Goal: Transaction & Acquisition: Download file/media

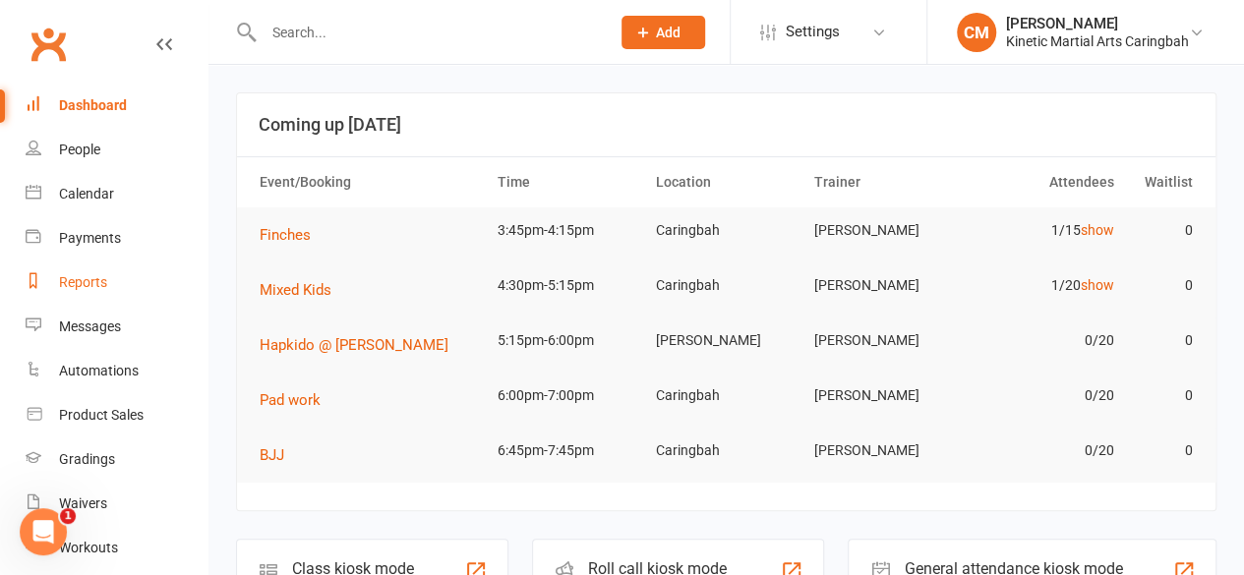
click at [97, 288] on div "Reports" at bounding box center [83, 282] width 48 height 16
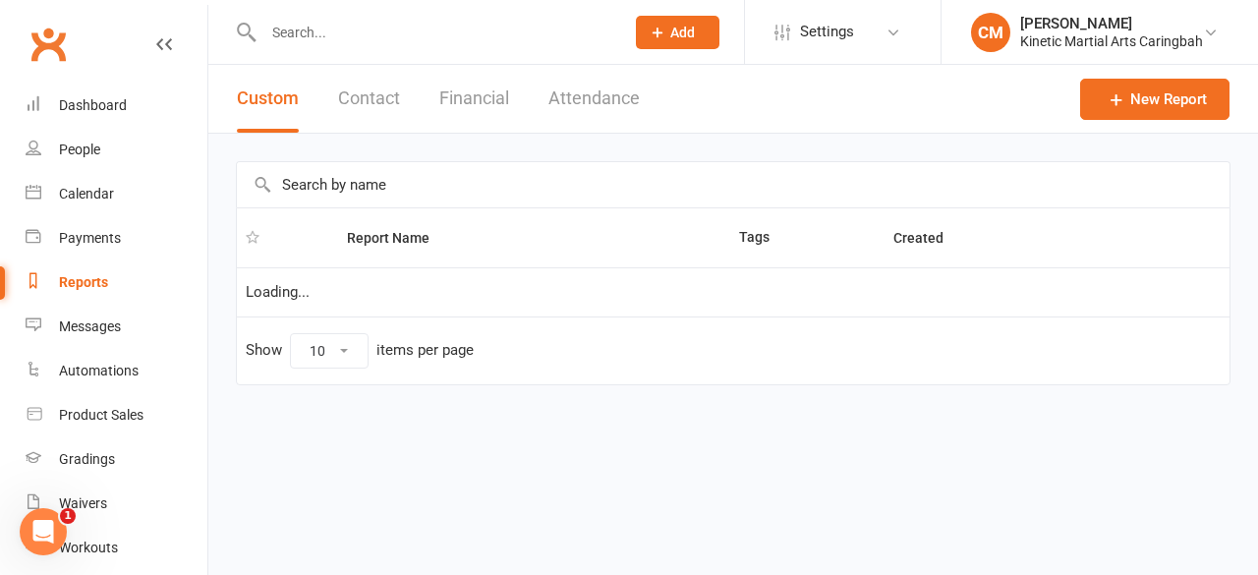
select select "100"
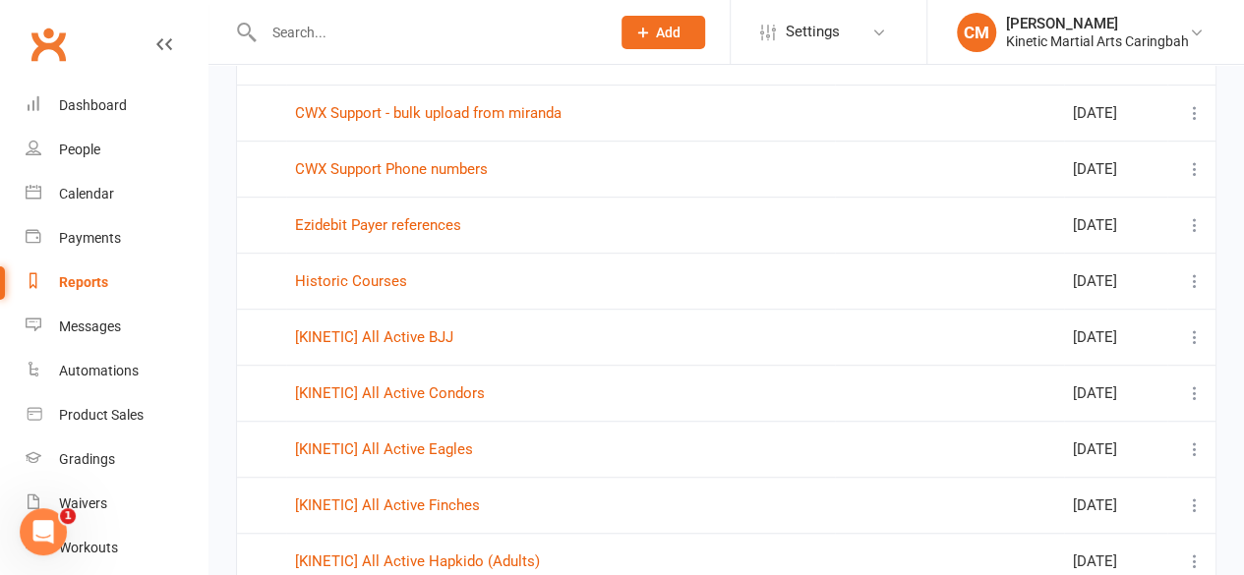
scroll to position [492, 0]
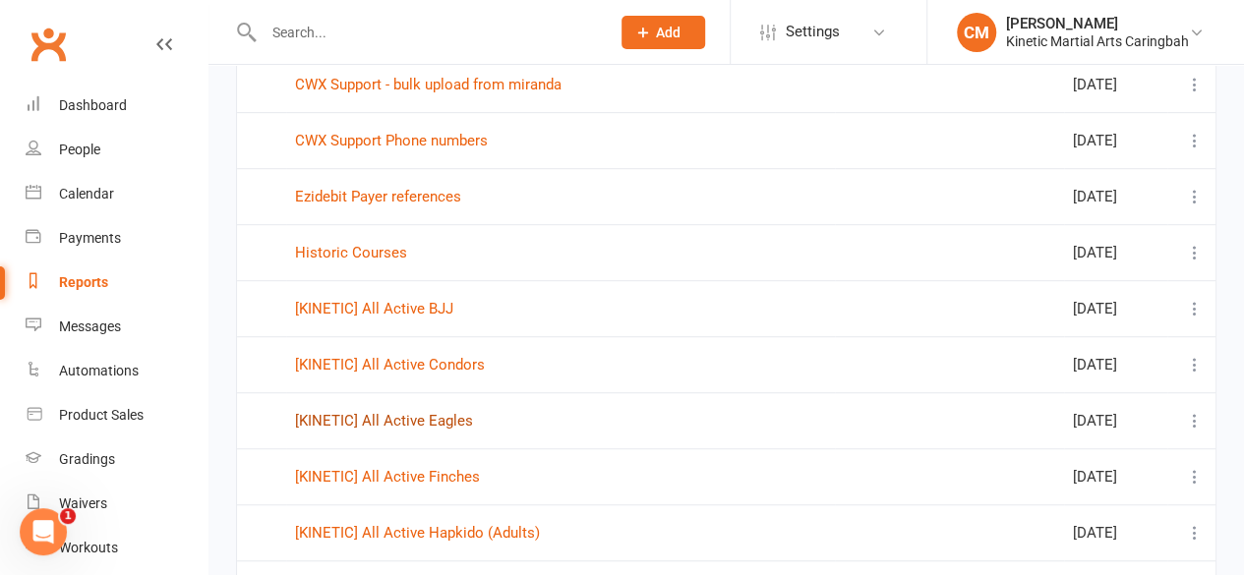
click at [454, 418] on link "[KINETIC] All Active Eagles" at bounding box center [384, 421] width 178 height 18
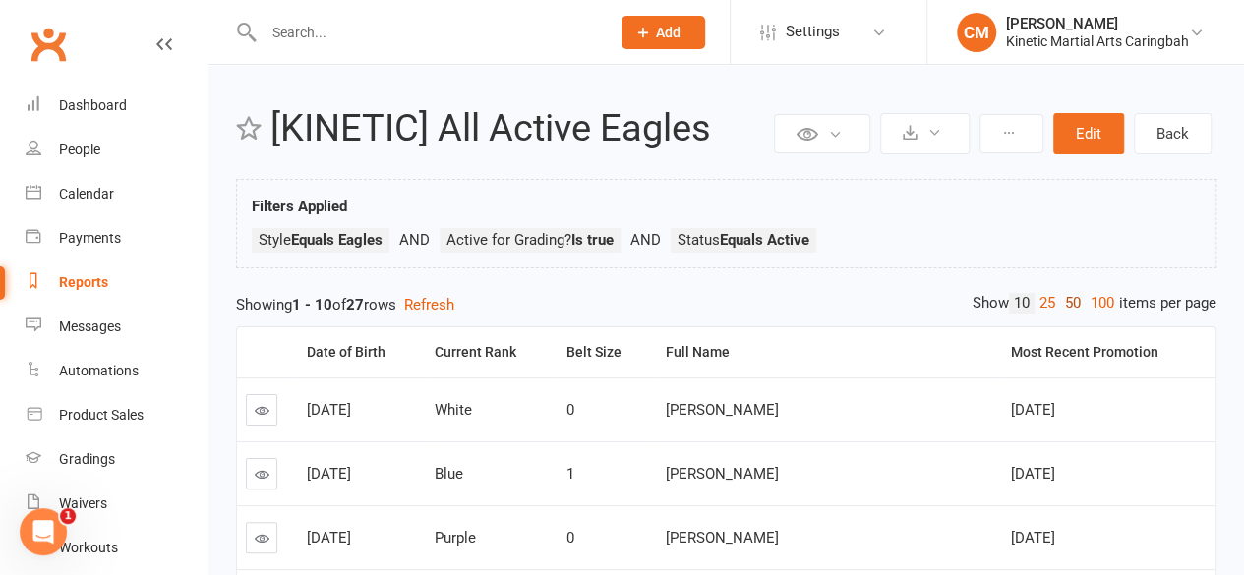
click at [1071, 304] on link "50" at bounding box center [1073, 303] width 26 height 21
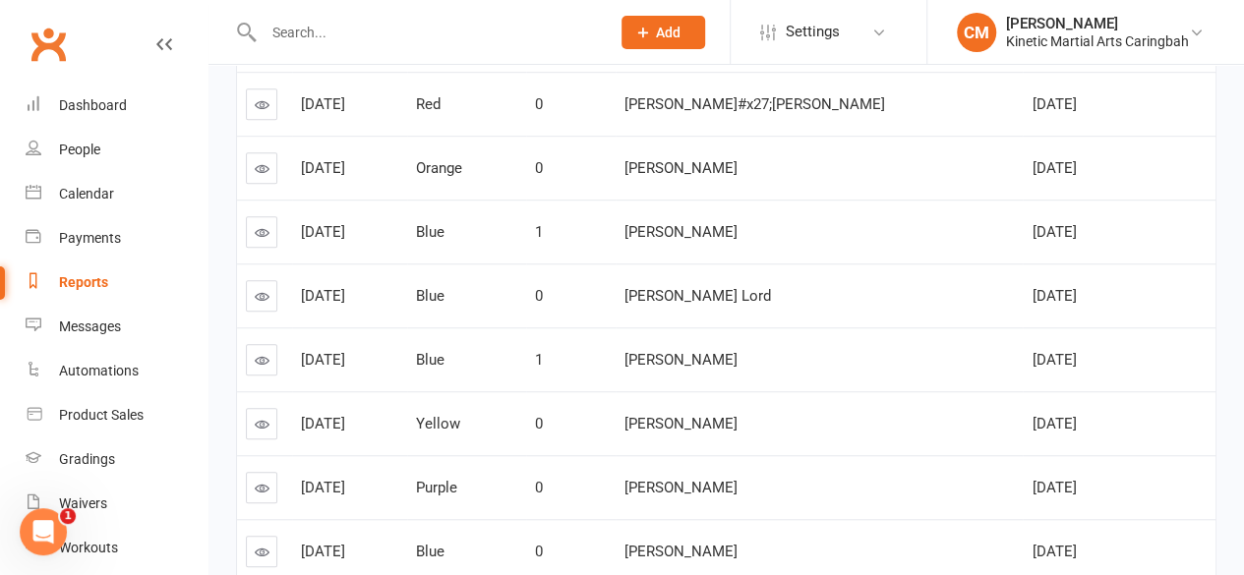
scroll to position [380, 0]
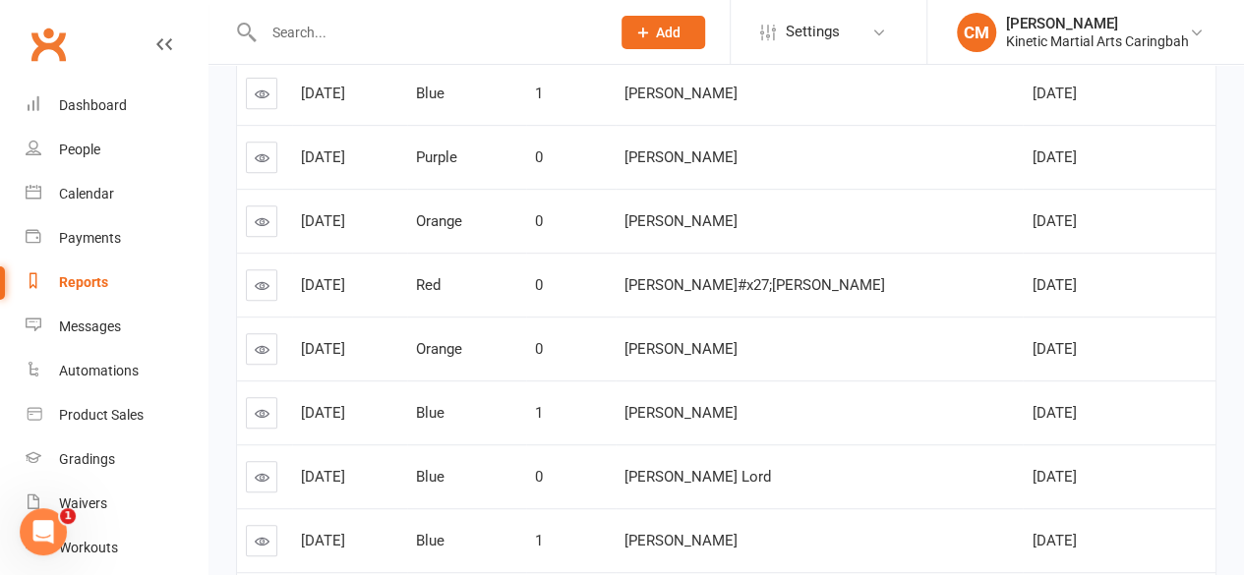
click at [381, 40] on input "text" at bounding box center [427, 33] width 338 height 28
type input "[PERSON_NAME]"
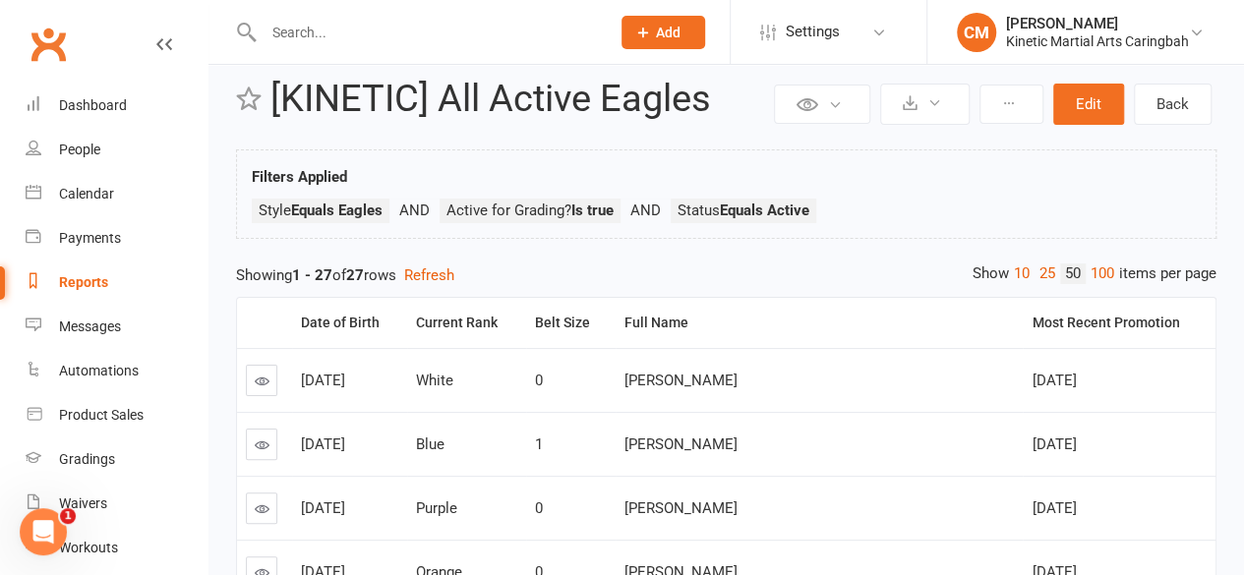
scroll to position [0, 0]
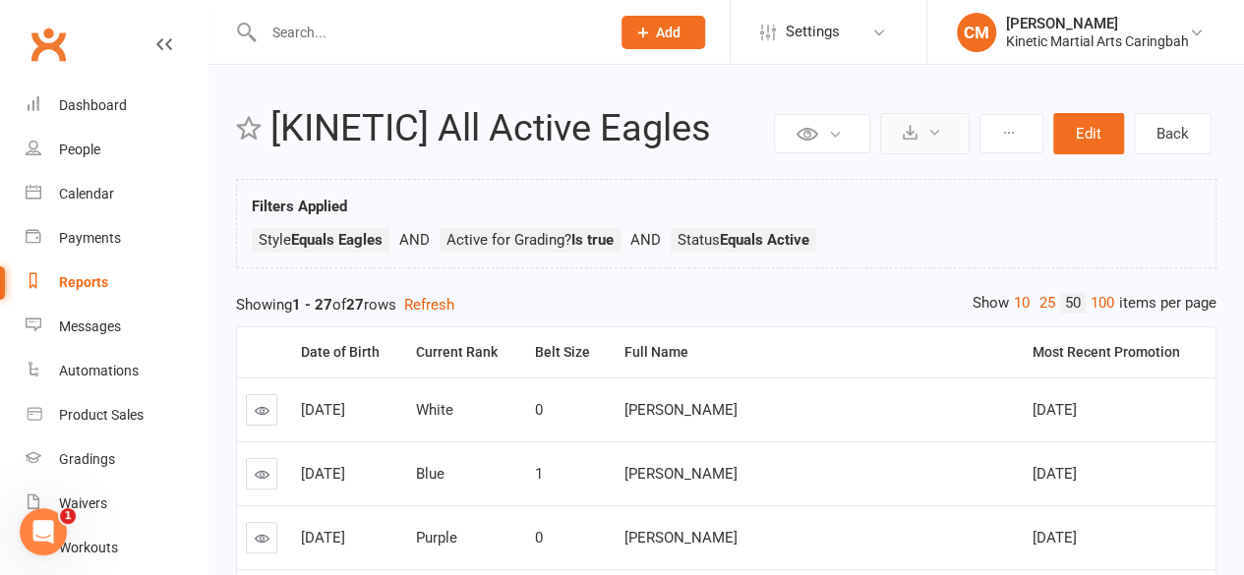
click at [938, 129] on icon at bounding box center [934, 132] width 15 height 15
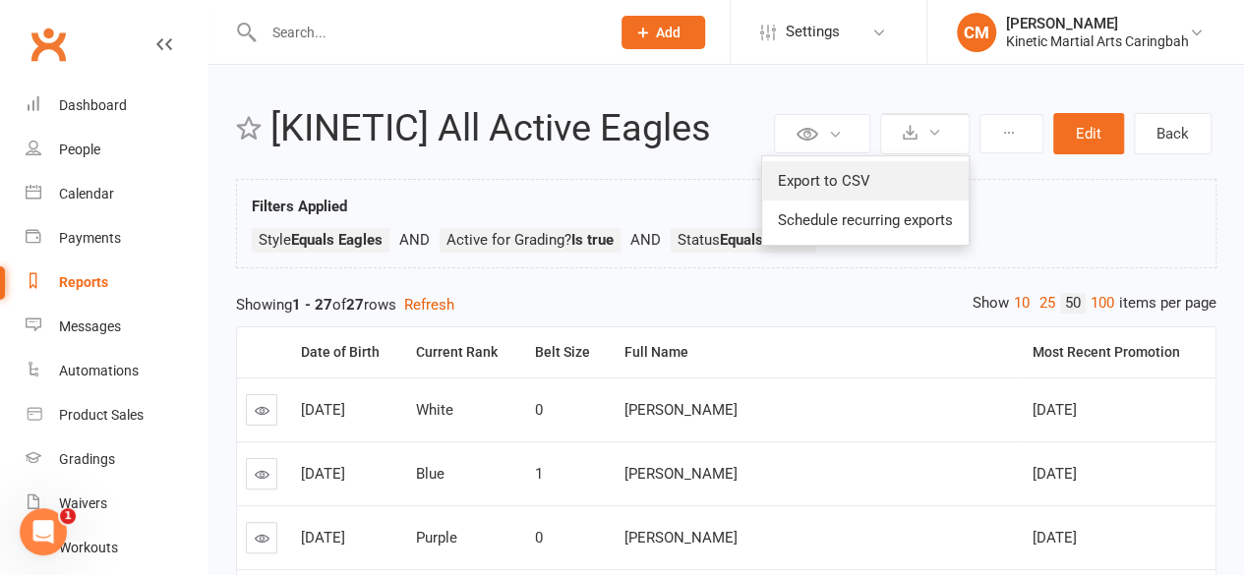
click at [816, 173] on link "Export to CSV" at bounding box center [865, 180] width 206 height 39
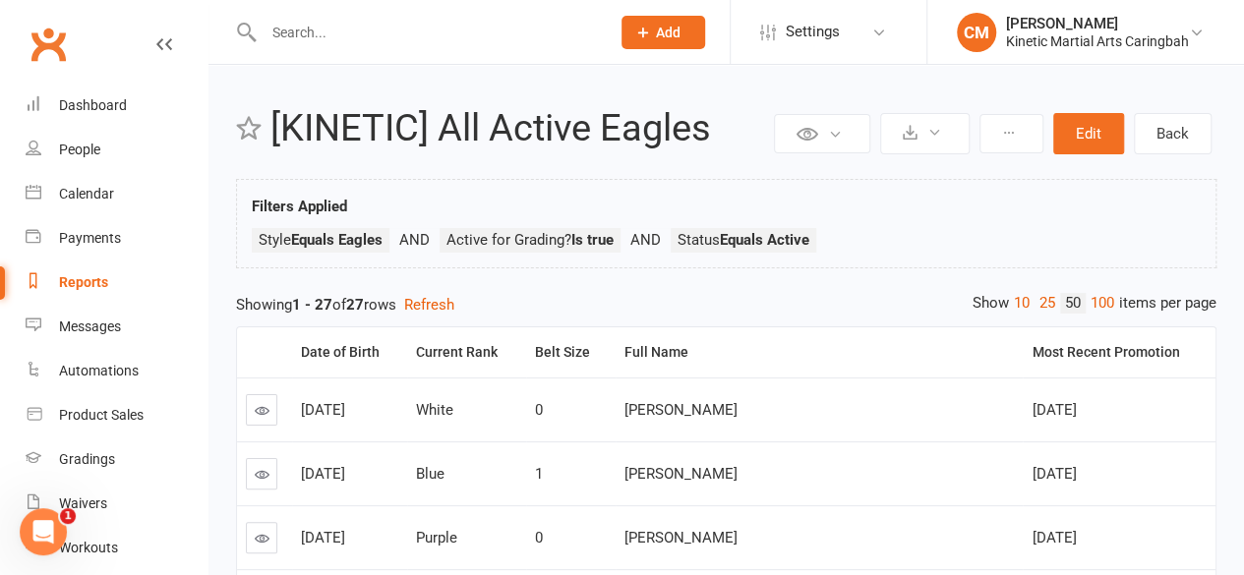
click at [96, 286] on div "Reports" at bounding box center [83, 282] width 49 height 16
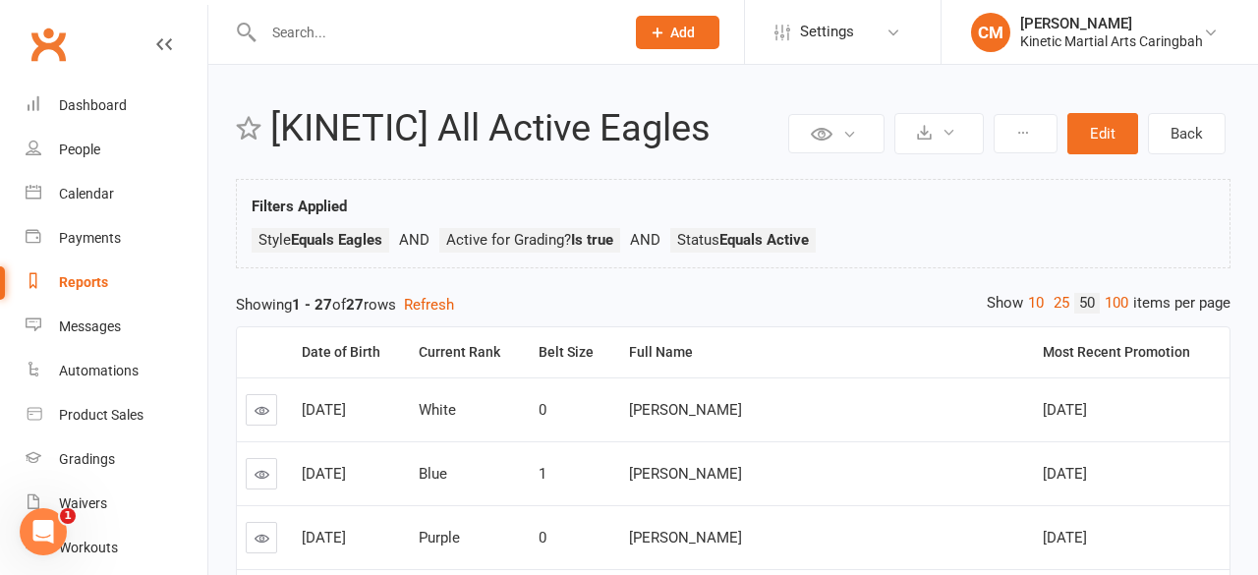
select select "100"
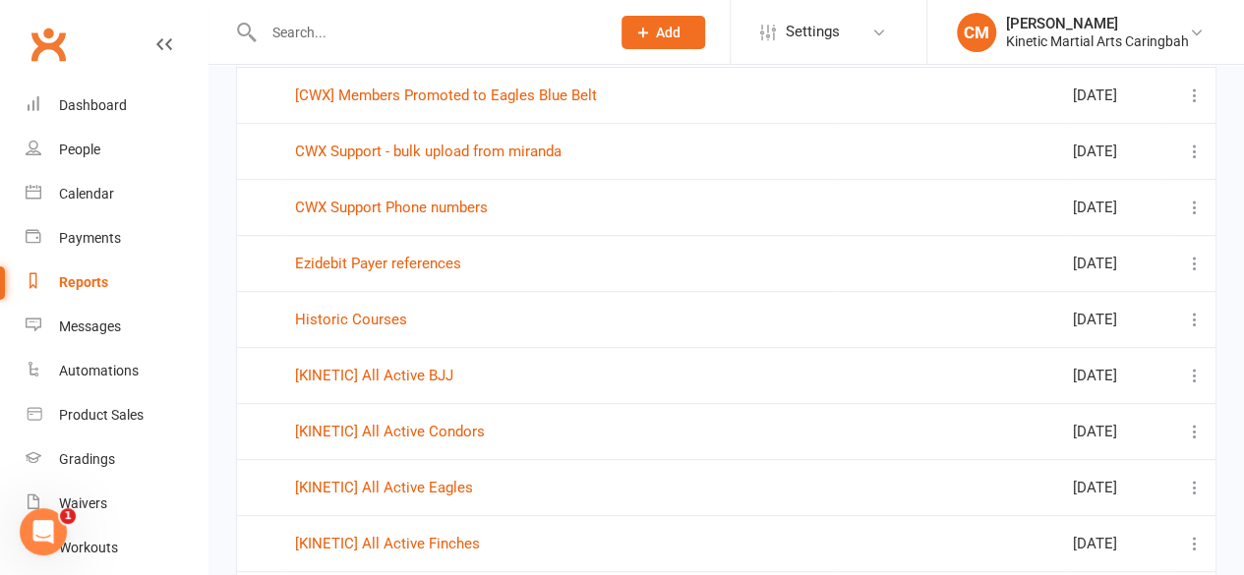
scroll to position [492, 0]
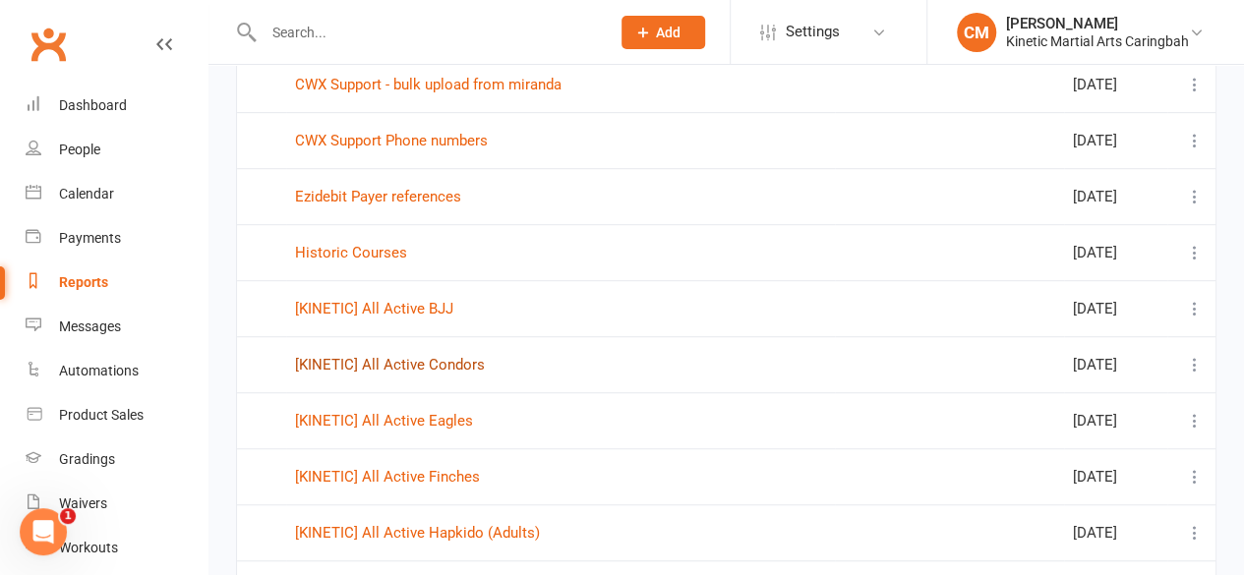
click at [466, 365] on link "[KINETIC] All Active Condors" at bounding box center [390, 365] width 190 height 18
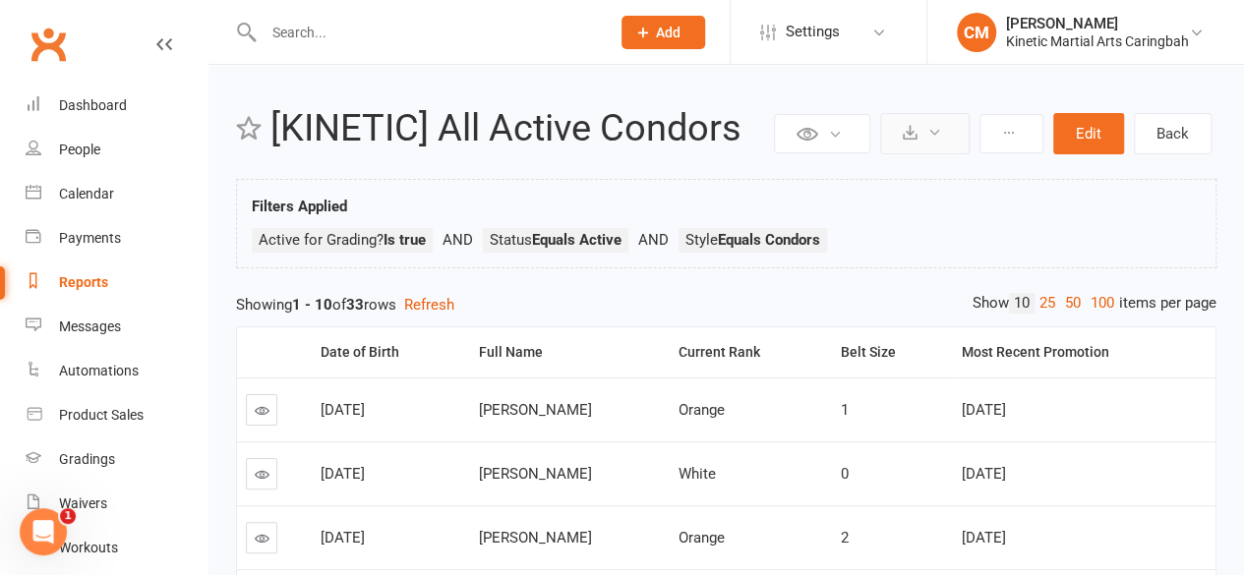
click at [942, 141] on button at bounding box center [924, 133] width 89 height 41
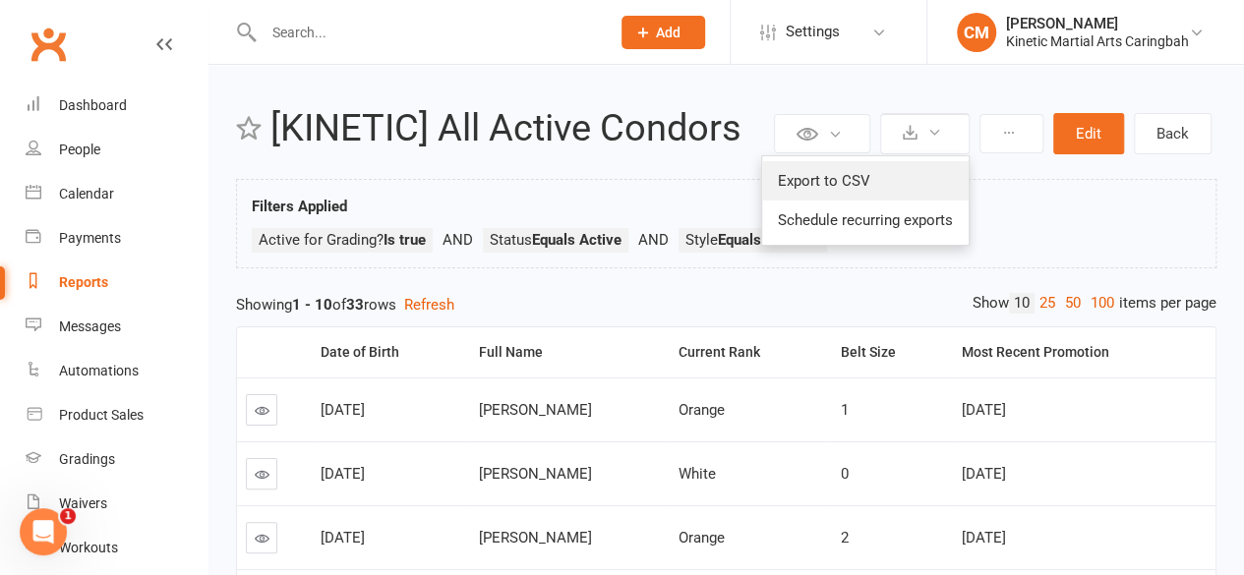
click at [875, 182] on link "Export to CSV" at bounding box center [865, 180] width 206 height 39
